Goal: Task Accomplishment & Management: Manage account settings

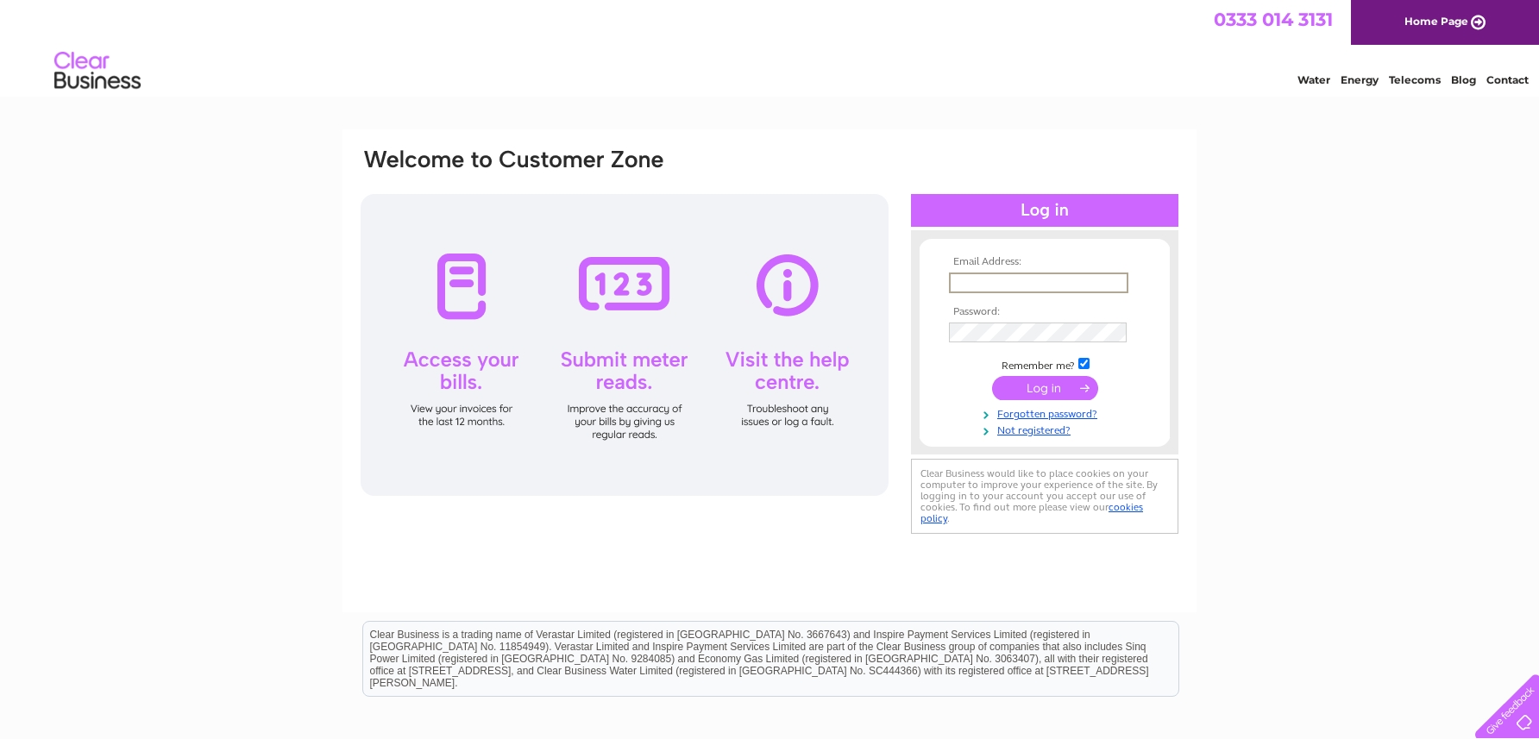
type input "philip@lawsound.co.uk"
click at [1052, 385] on input "submit" at bounding box center [1045, 386] width 106 height 24
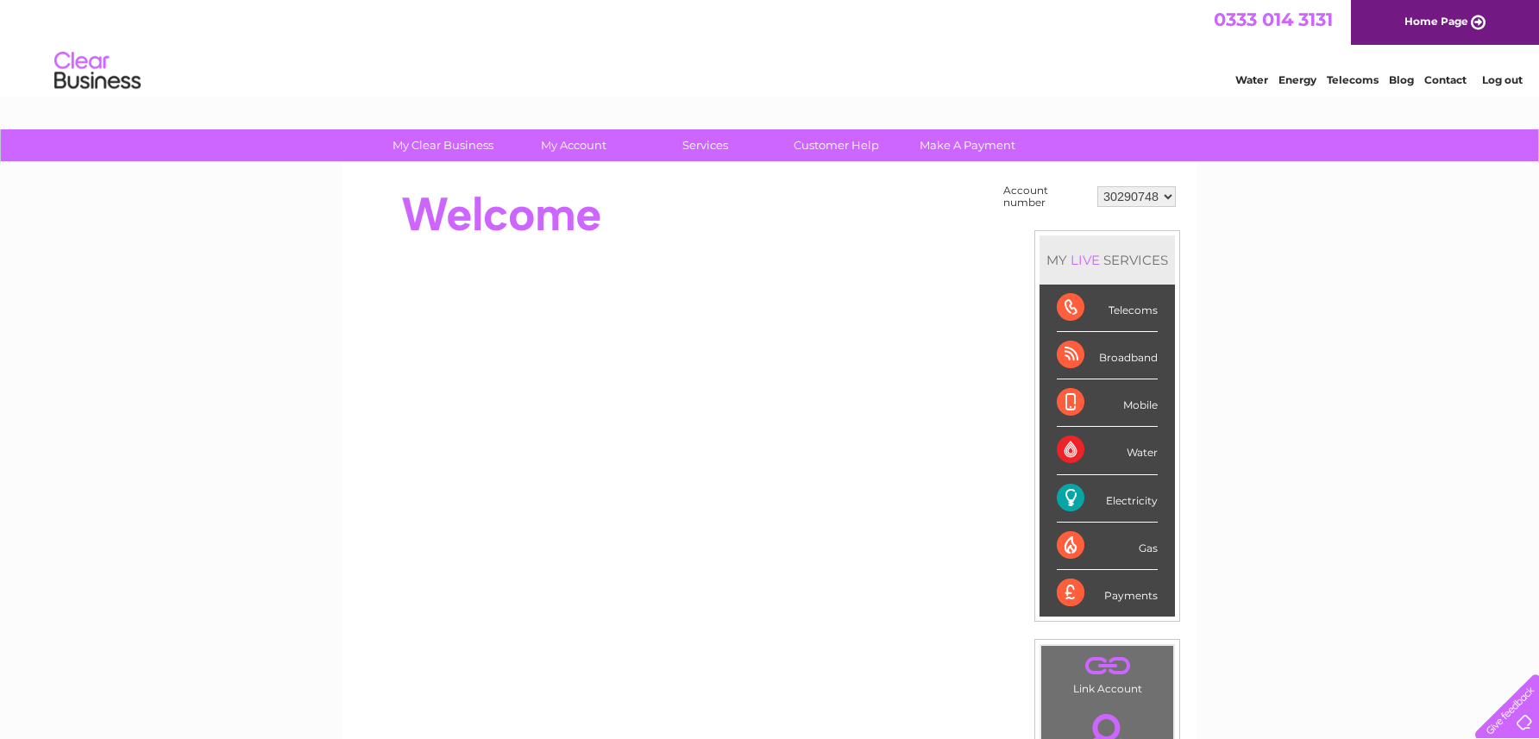
click at [1147, 504] on div "Electricity" at bounding box center [1107, 498] width 101 height 47
click at [1067, 493] on div "Electricity" at bounding box center [1107, 498] width 101 height 47
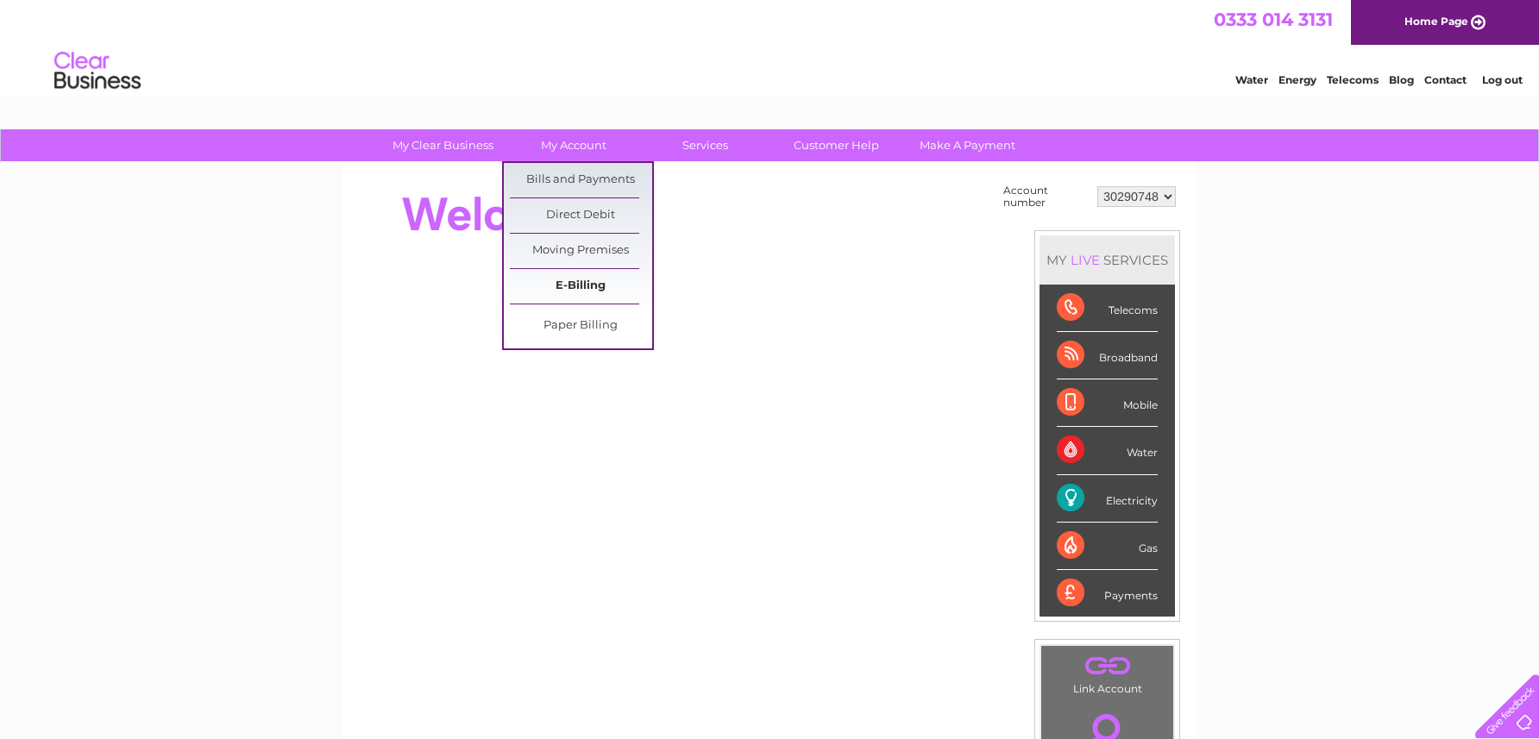
click at [591, 289] on link "E-Billing" at bounding box center [581, 286] width 142 height 35
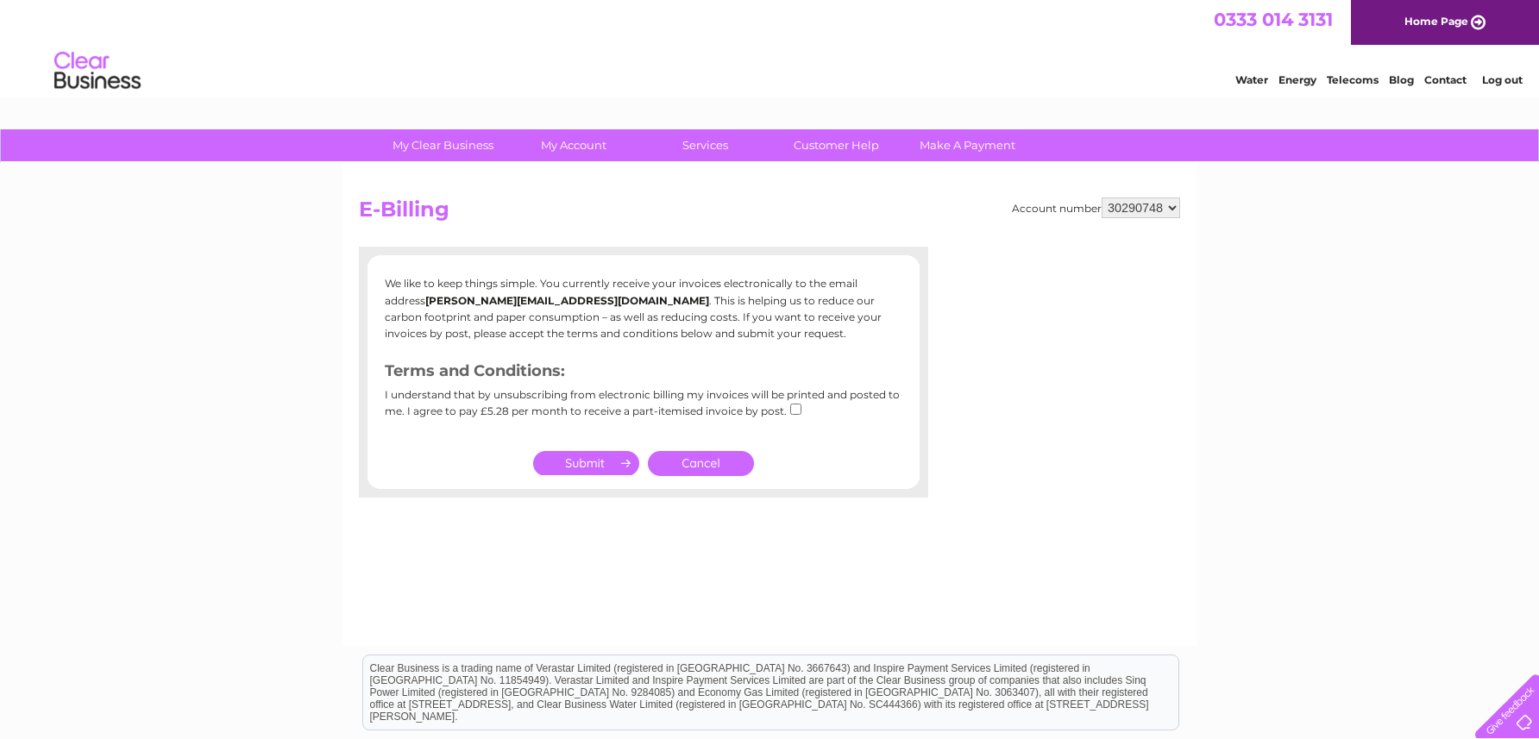
drag, startPoint x: 583, startPoint y: 458, endPoint x: 596, endPoint y: 458, distance: 12.9
click at [583, 458] on input "submit" at bounding box center [586, 463] width 106 height 24
click at [703, 455] on link "Cancel" at bounding box center [701, 463] width 106 height 25
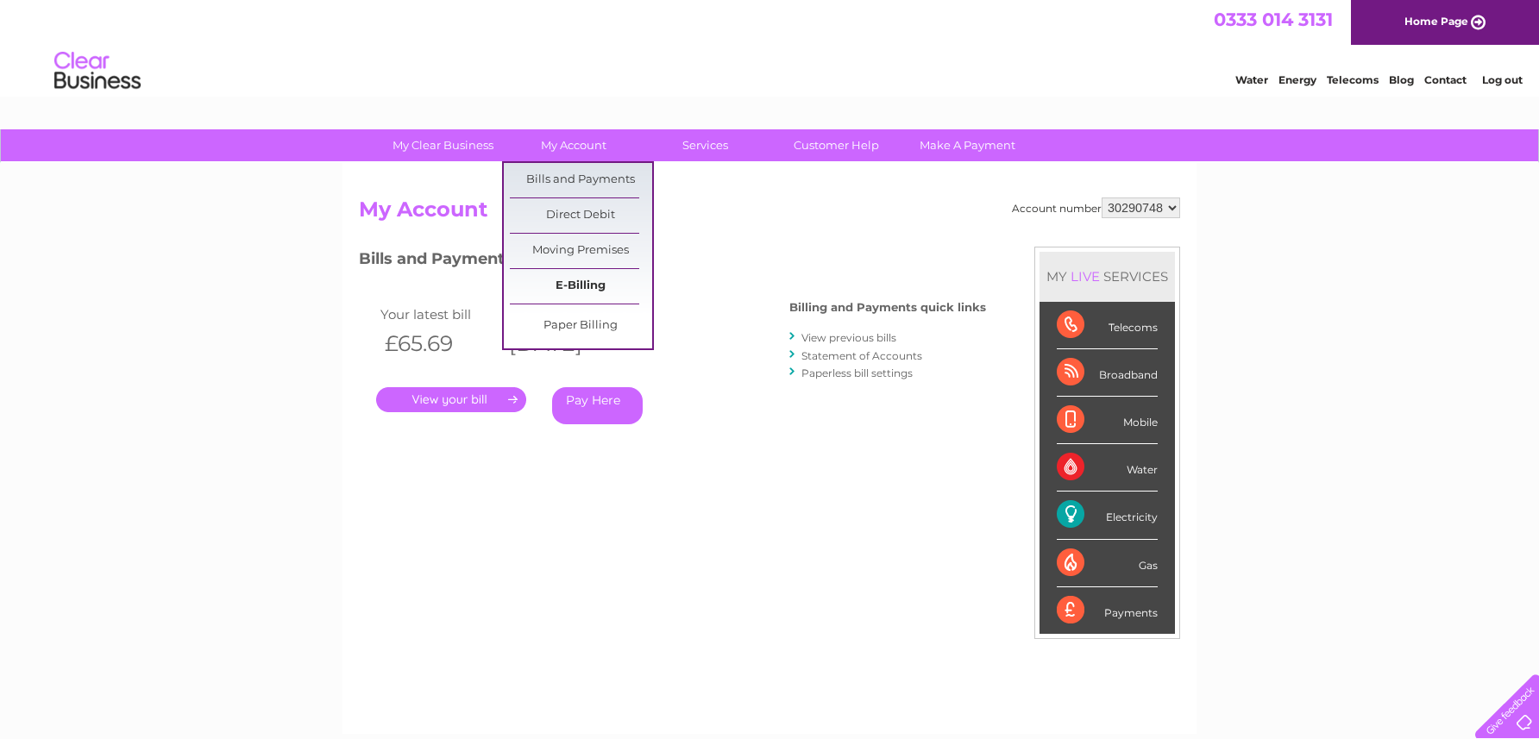
click at [583, 285] on link "E-Billing" at bounding box center [581, 286] width 142 height 35
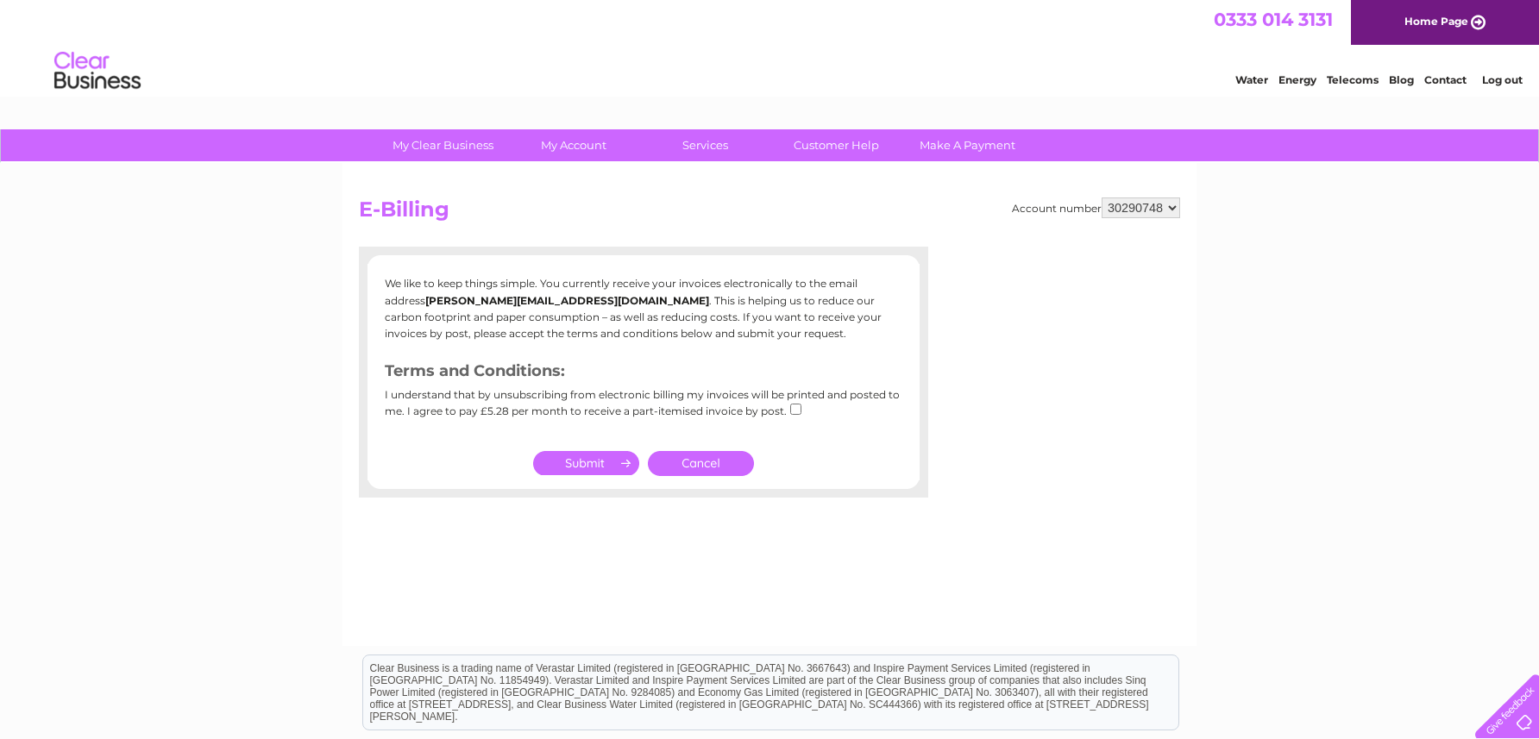
click at [597, 456] on input "submit" at bounding box center [586, 463] width 106 height 24
click at [713, 458] on link "Cancel" at bounding box center [701, 463] width 106 height 25
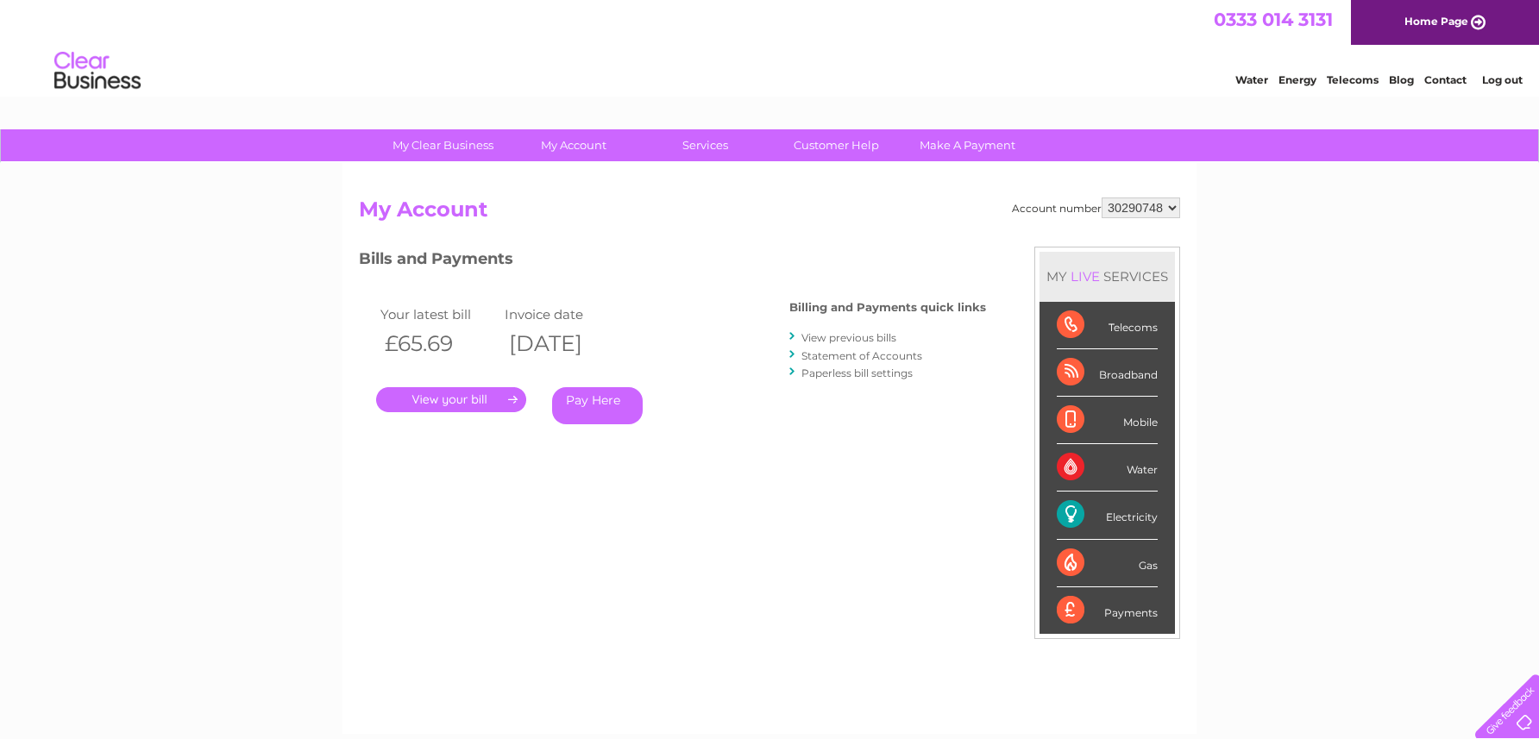
click at [459, 398] on link "." at bounding box center [451, 399] width 150 height 25
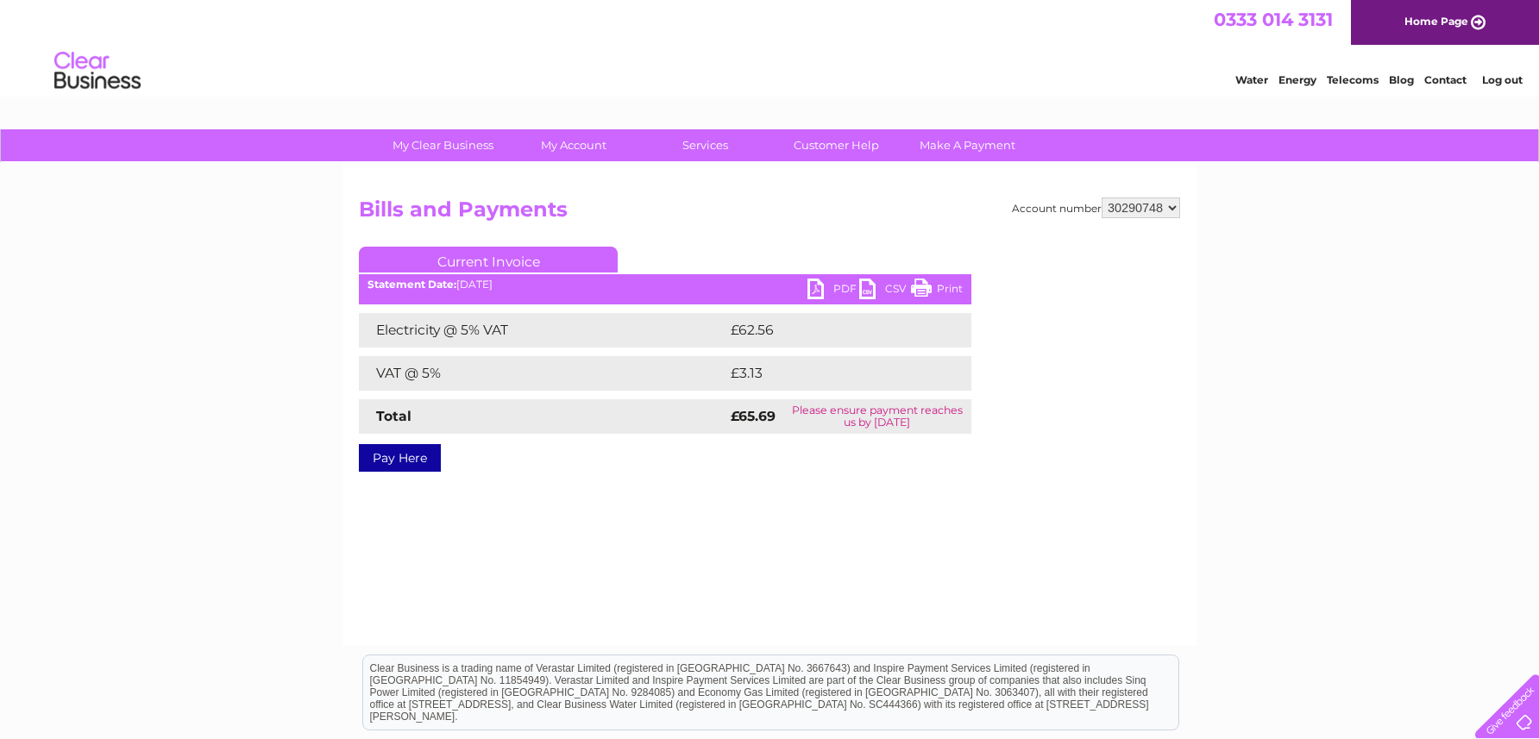
click at [788, 250] on ul "Current Invoice" at bounding box center [665, 263] width 612 height 32
click at [829, 288] on link "PDF" at bounding box center [833, 291] width 52 height 25
